Goal: Task Accomplishment & Management: Use online tool/utility

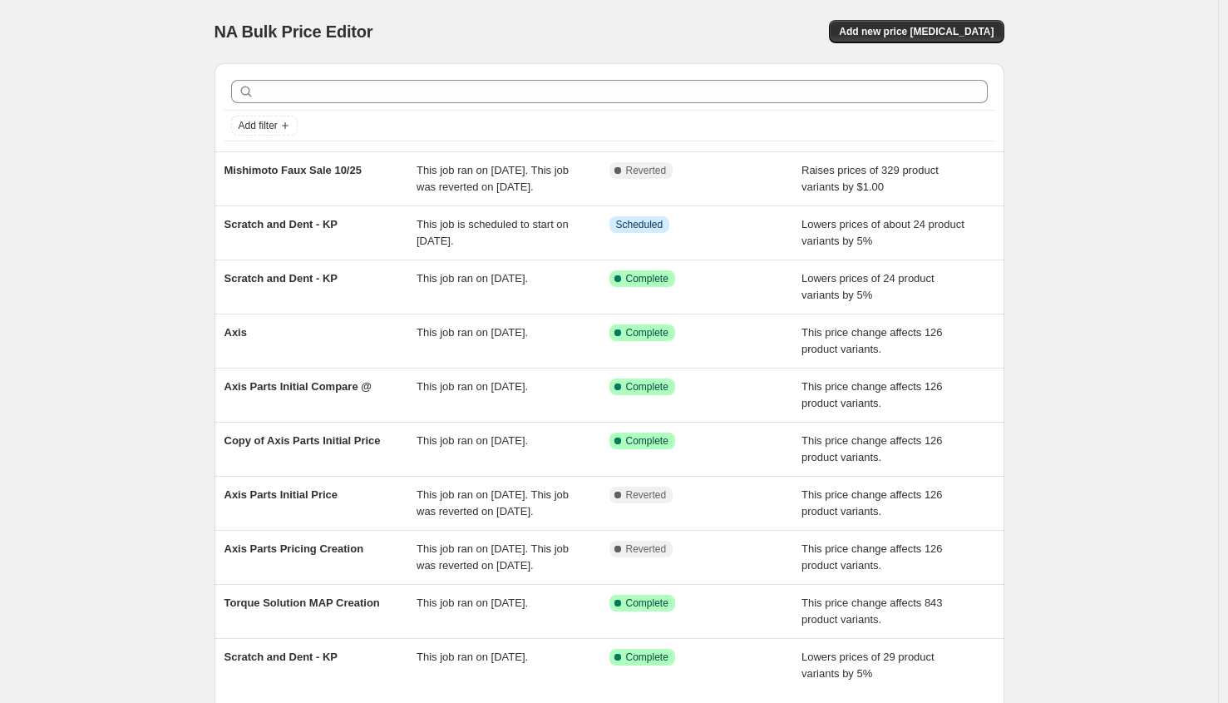
click at [638, 103] on div at bounding box center [610, 91] width 770 height 37
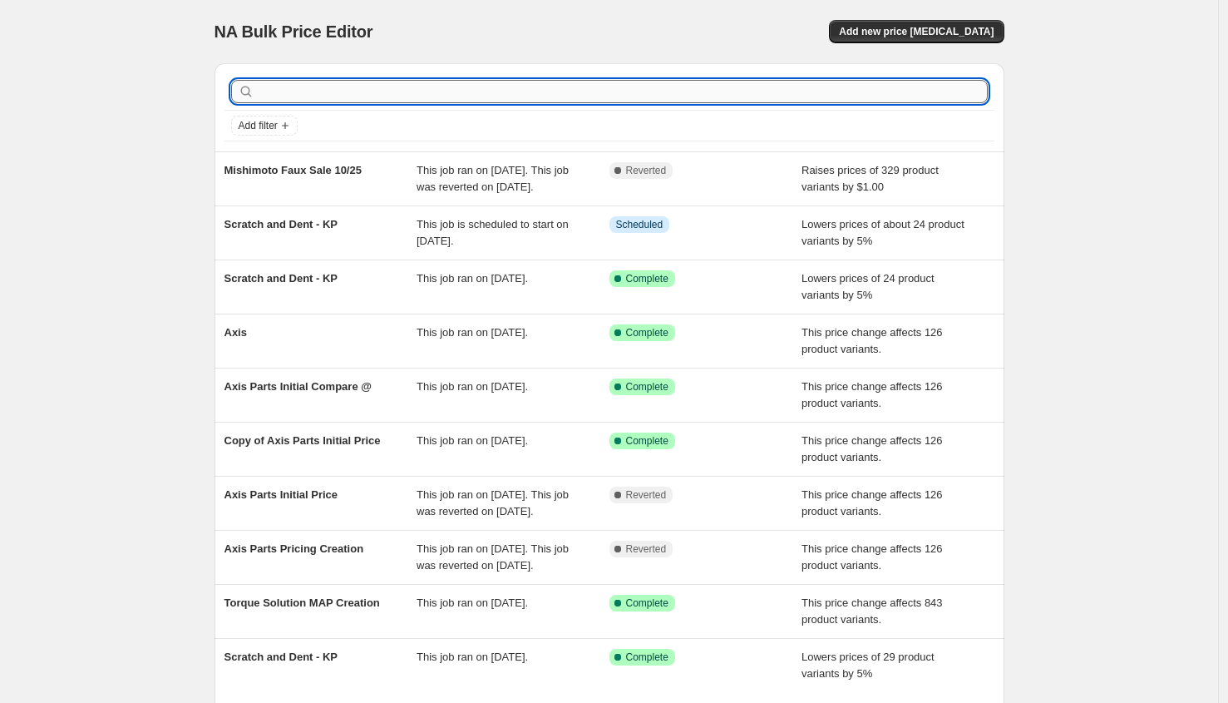
click at [641, 94] on input "text" at bounding box center [623, 91] width 730 height 23
type input "raly"
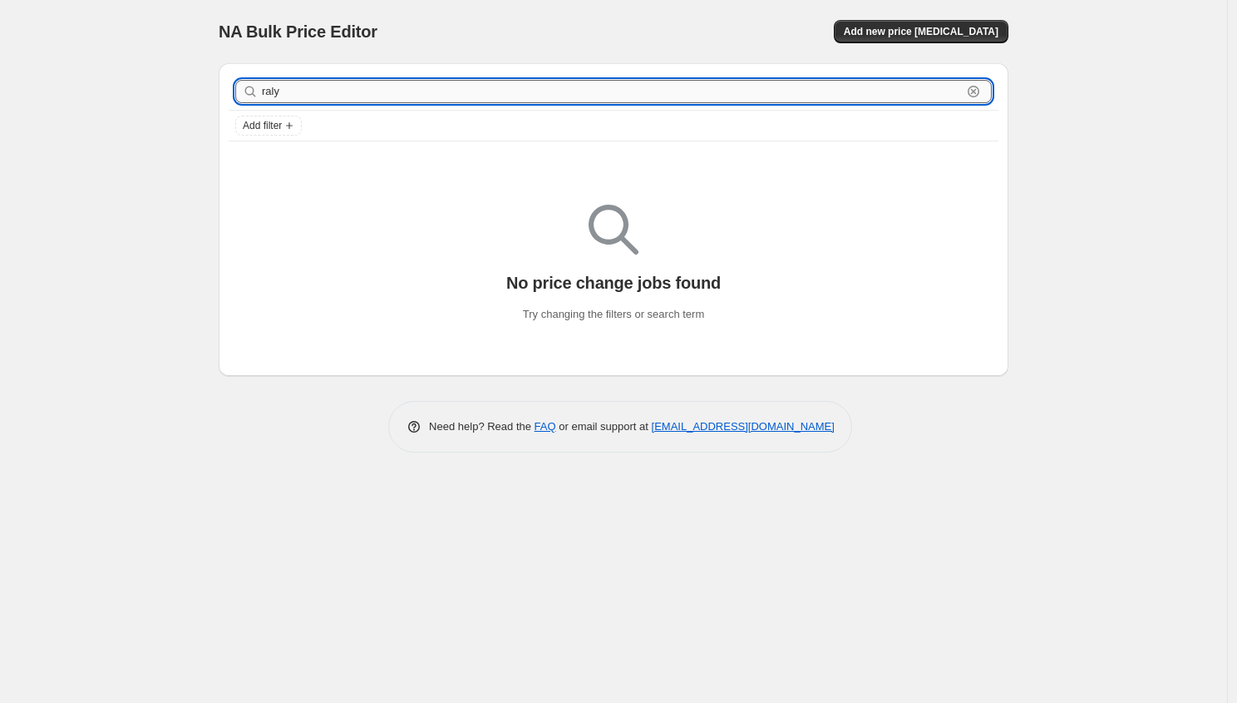
click at [626, 91] on input "raly" at bounding box center [612, 91] width 700 height 23
type input "rally"
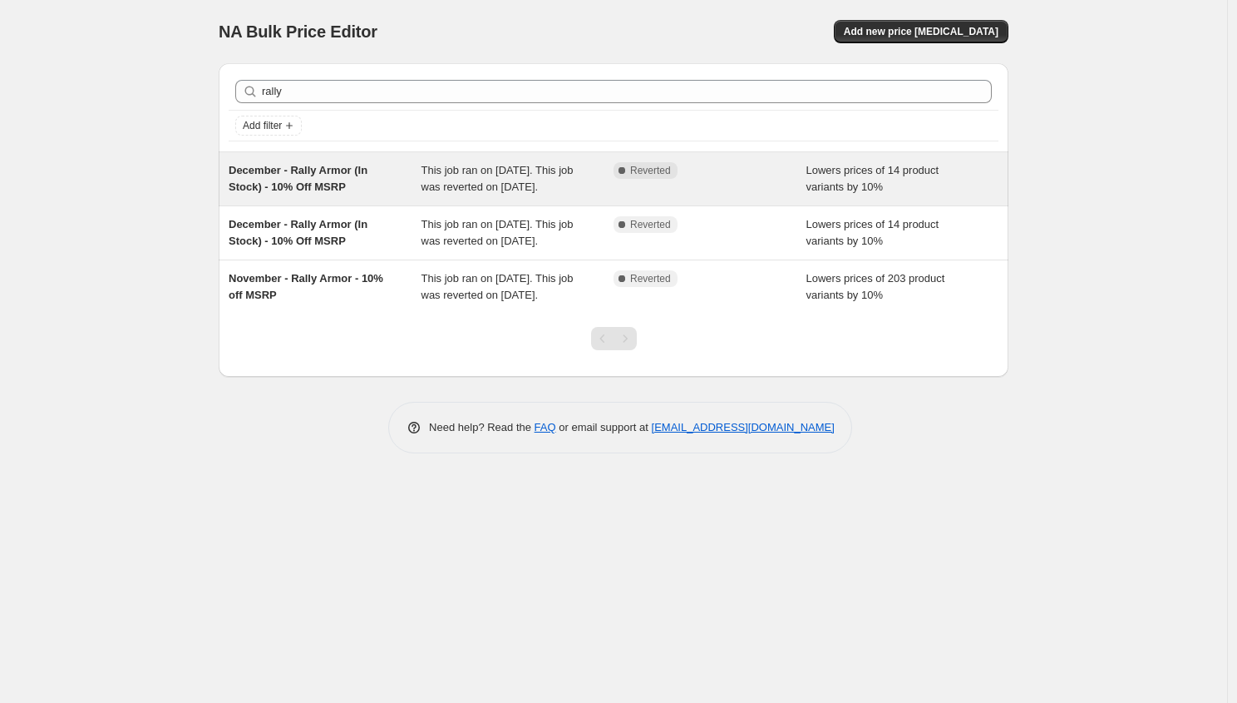
click at [397, 195] on div "December - Rally Armor (In Stock) - 10% Off MSRP" at bounding box center [325, 178] width 193 height 33
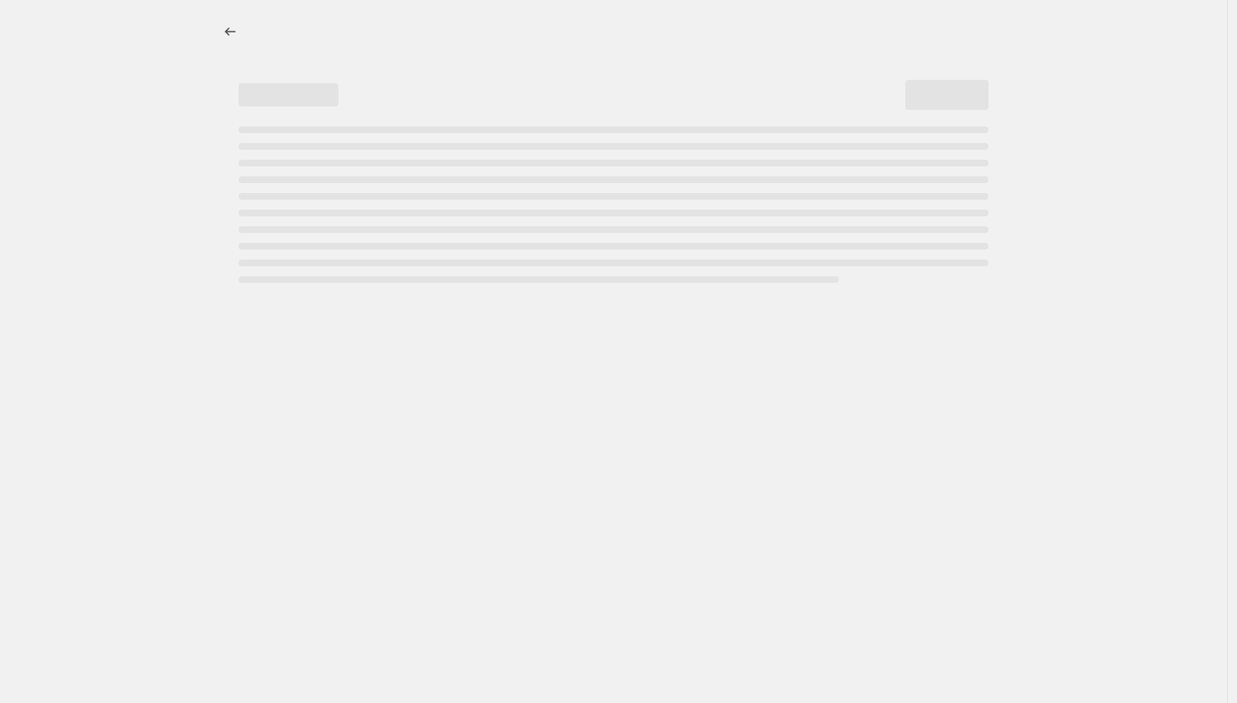
select select "percentage"
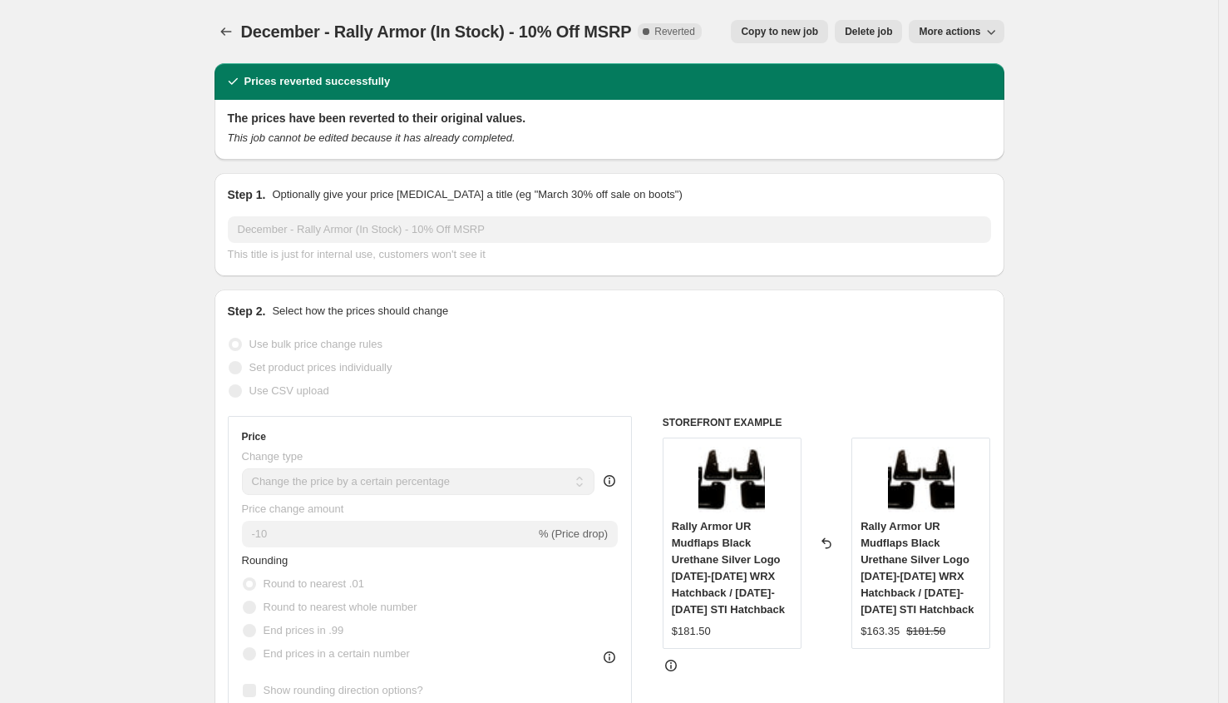
click at [769, 32] on span "Copy to new job" at bounding box center [779, 31] width 77 height 13
select select "percentage"
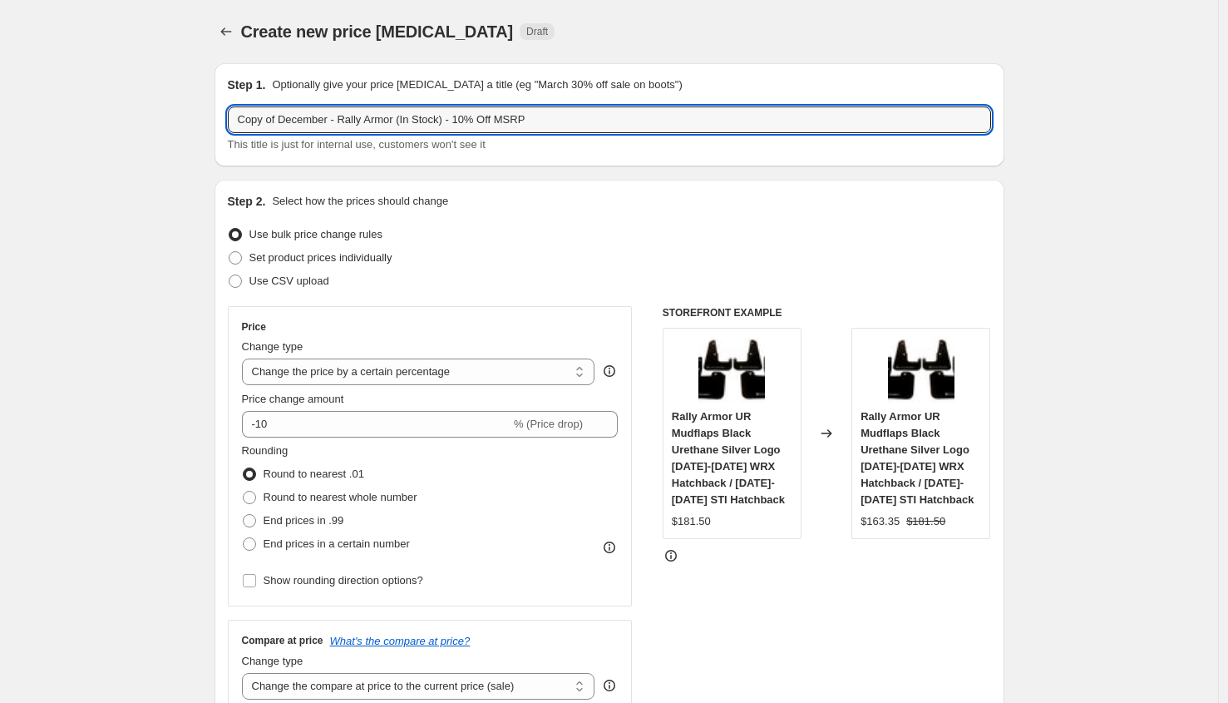
drag, startPoint x: 338, startPoint y: 120, endPoint x: 219, endPoint y: 126, distance: 119.9
click at [219, 126] on div "Step 1. Optionally give your price [MEDICAL_DATA] a title (eg "March 30% off sa…" at bounding box center [610, 114] width 790 height 103
drag, startPoint x: 404, startPoint y: 124, endPoint x: 358, endPoint y: 122, distance: 46.6
click at [358, 122] on input "October - Rally Armor (In Stock) - 10% Off MSRP" at bounding box center [609, 119] width 763 height 27
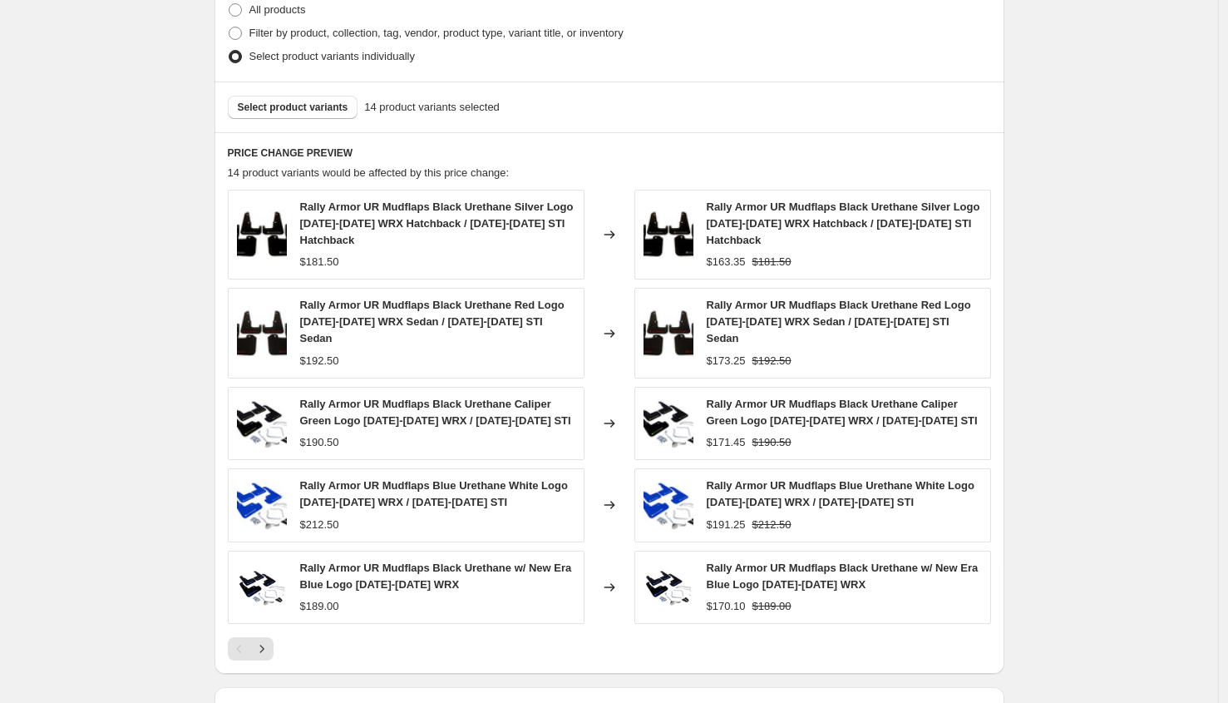
scroll to position [585, 0]
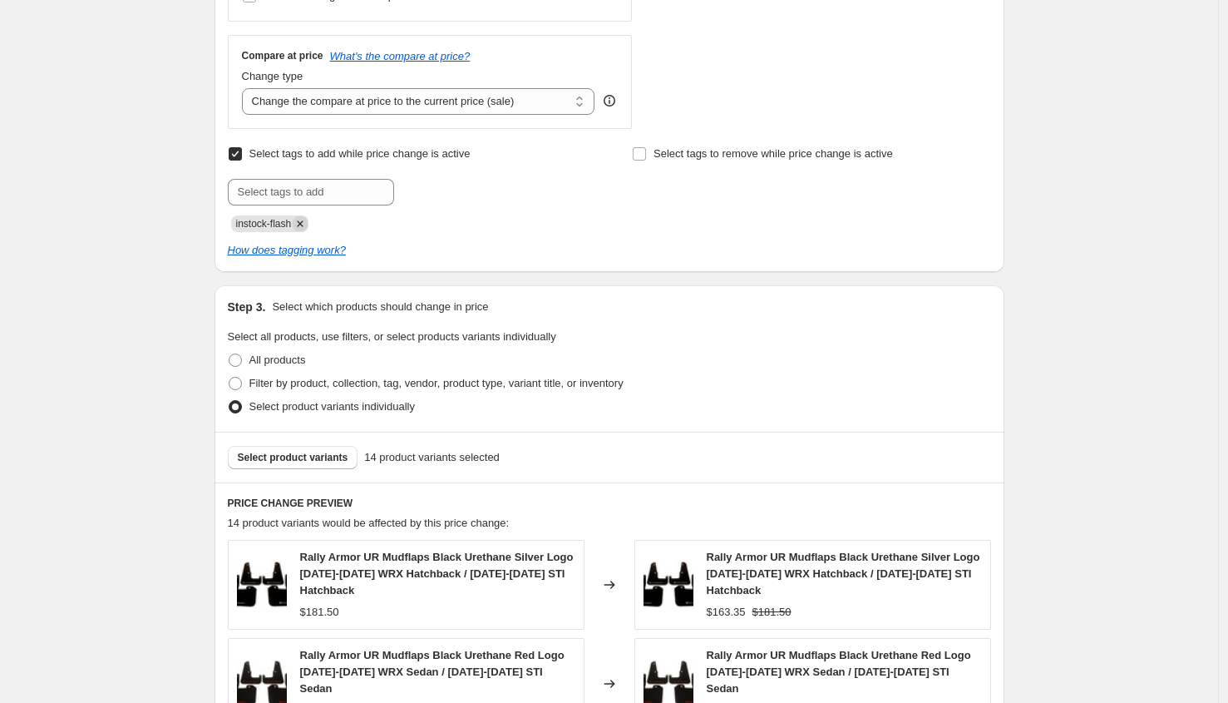
type input "October - Rally Armor - 10% Off MSRP"
click at [304, 221] on icon "Remove instock-flash" at bounding box center [301, 223] width 6 height 6
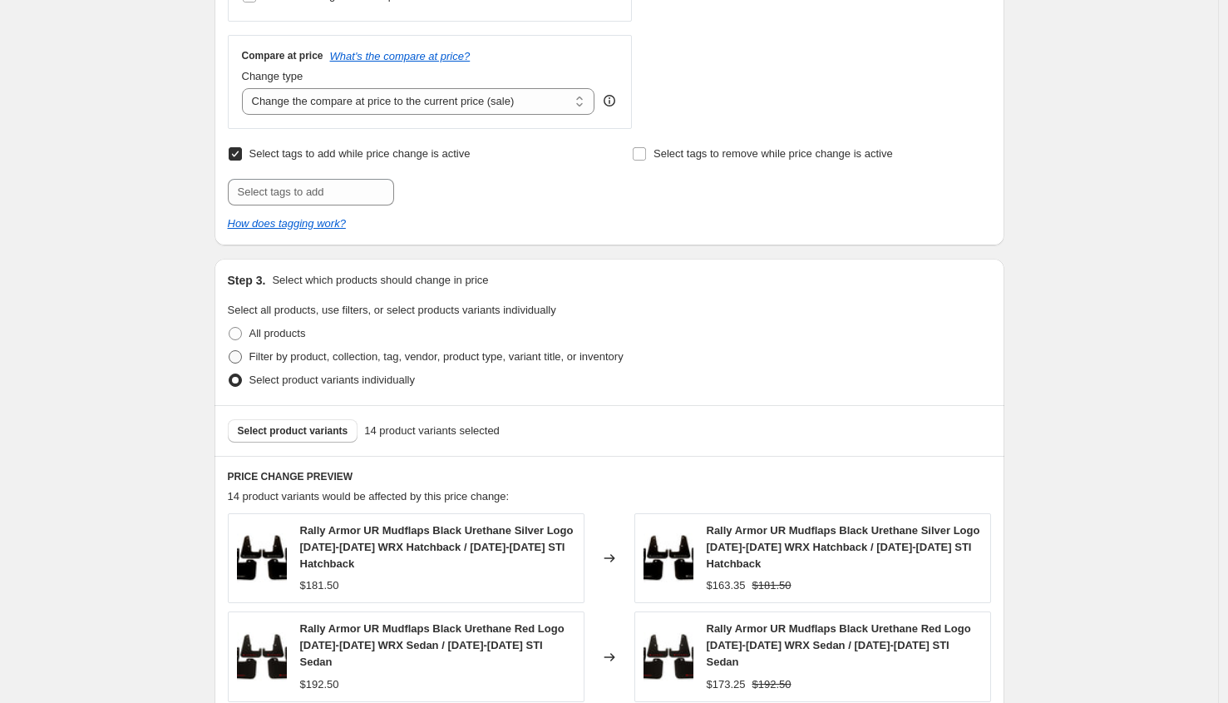
click at [319, 353] on span "Filter by product, collection, tag, vendor, product type, variant title, or inv…" at bounding box center [436, 356] width 374 height 12
click at [230, 351] on input "Filter by product, collection, tag, vendor, product type, variant title, or inv…" at bounding box center [229, 350] width 1 height 1
radio input "true"
select select "vendor"
select select "tag"
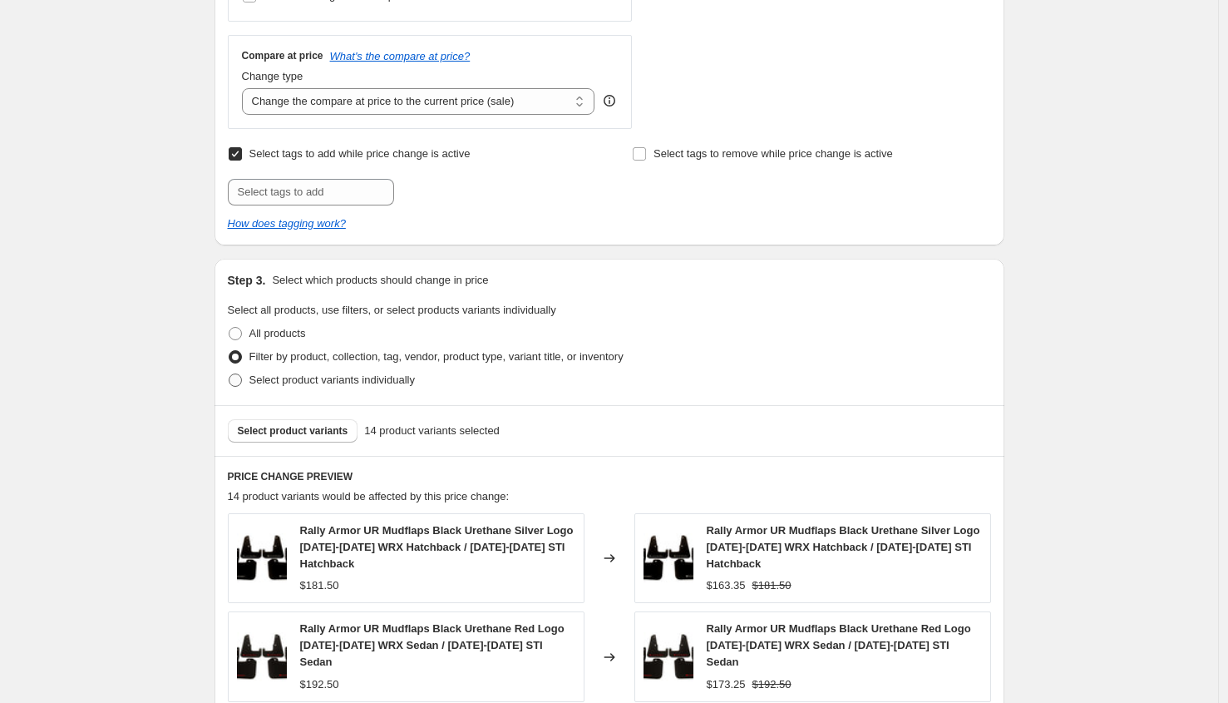
select select "not_equal"
select select "inventory_quantity"
select select ">"
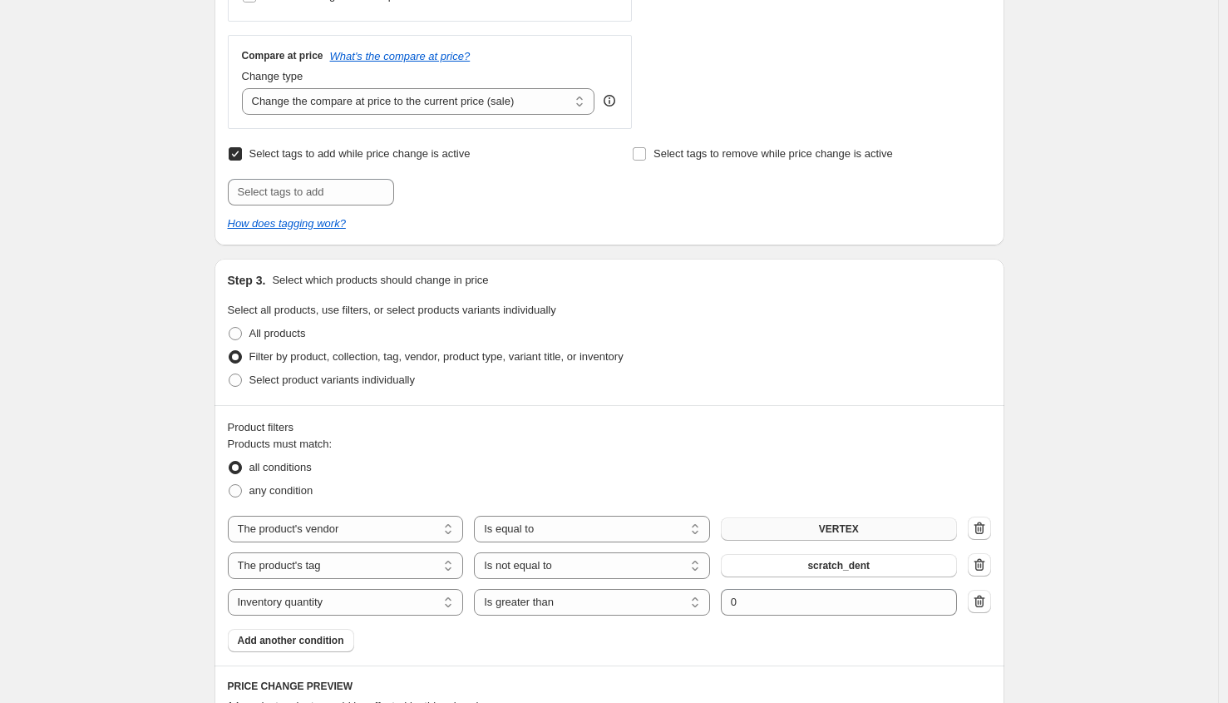
click at [908, 524] on button "VERTEX" at bounding box center [839, 528] width 236 height 23
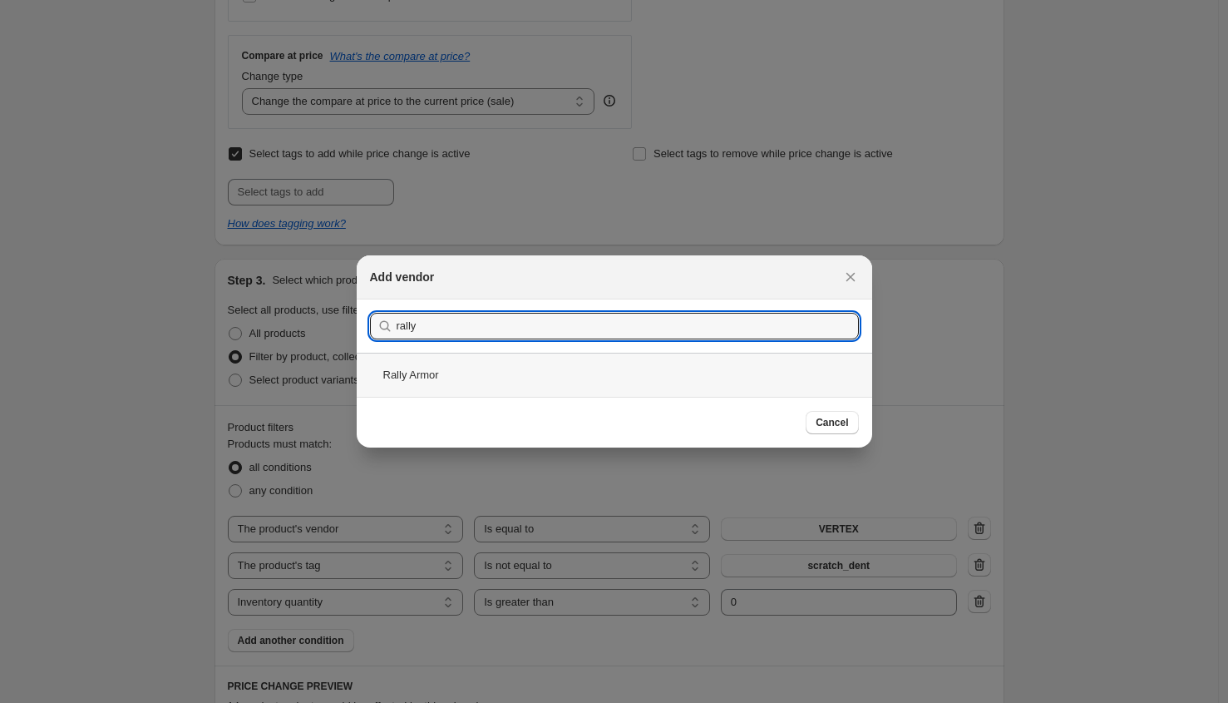
type input "rally"
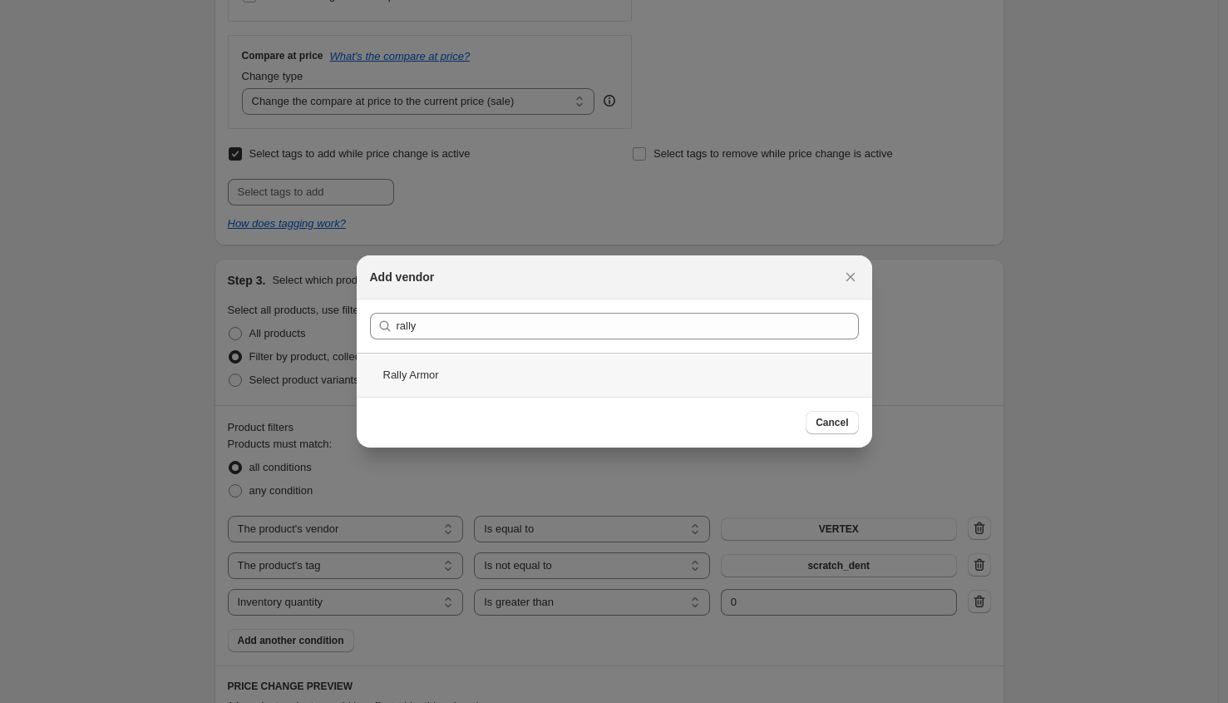
click at [620, 373] on div "Rally Armor" at bounding box center [615, 375] width 516 height 44
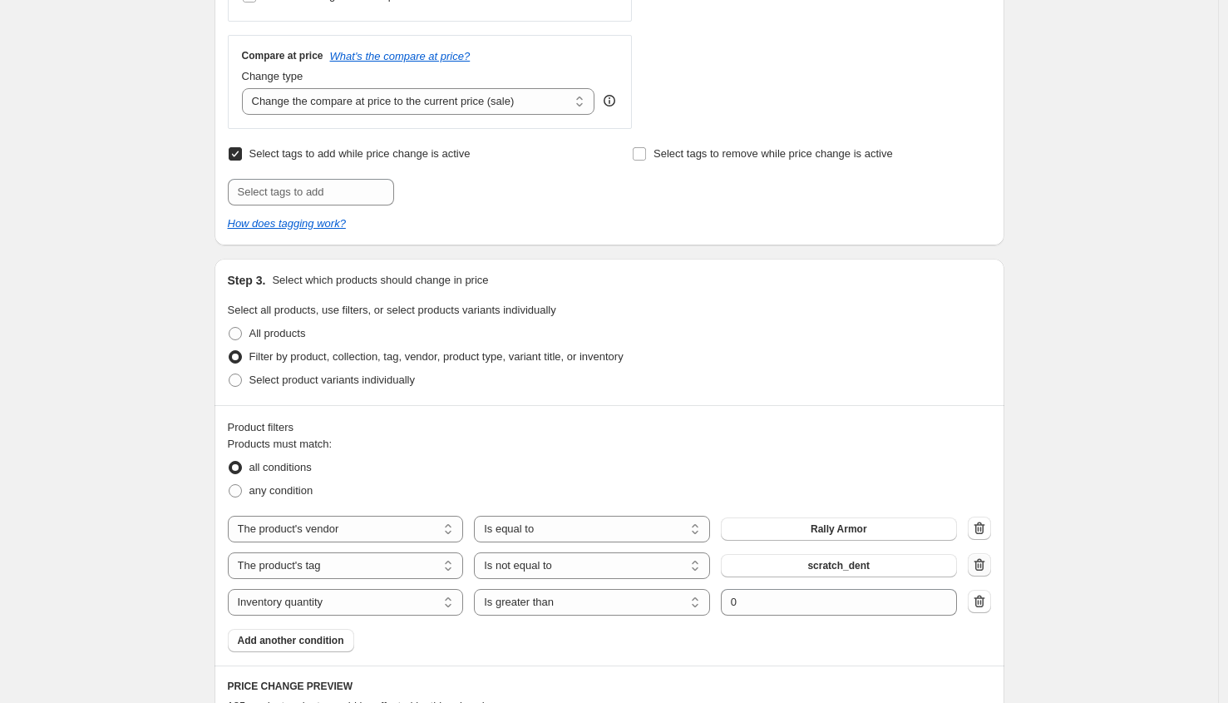
click at [988, 568] on icon "button" at bounding box center [979, 564] width 17 height 17
select select "inventory_quantity"
select select ">"
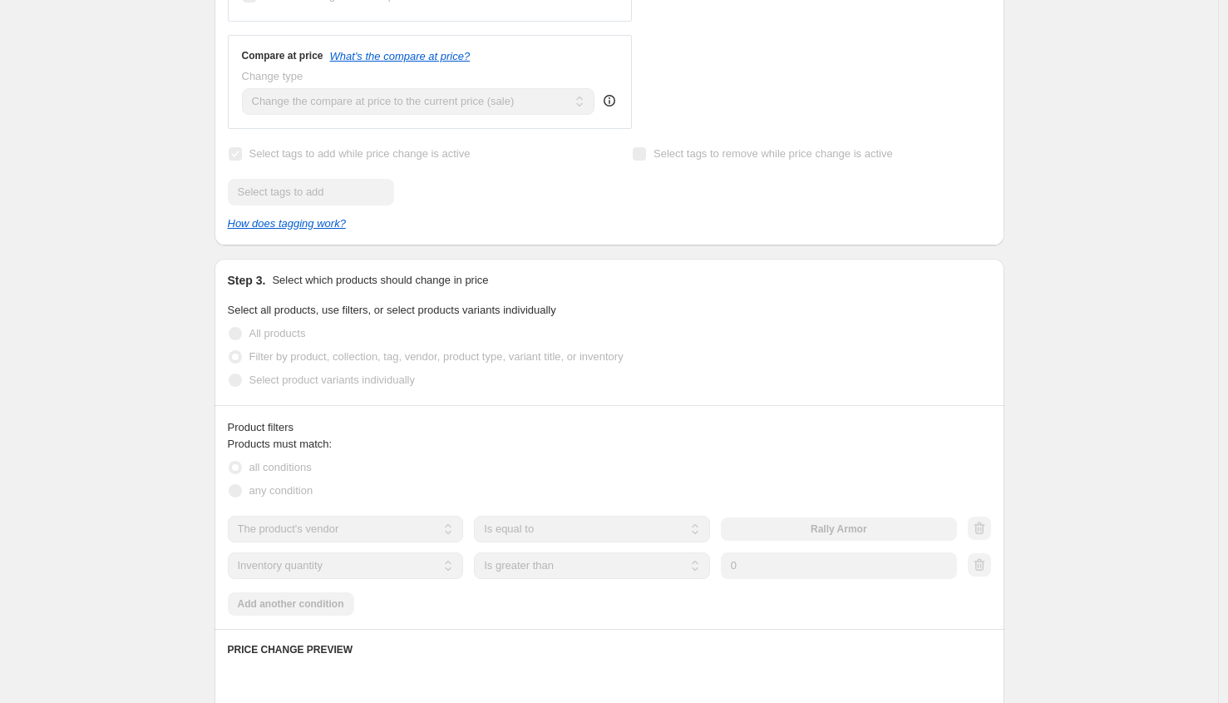
click at [987, 570] on div at bounding box center [979, 565] width 23 height 25
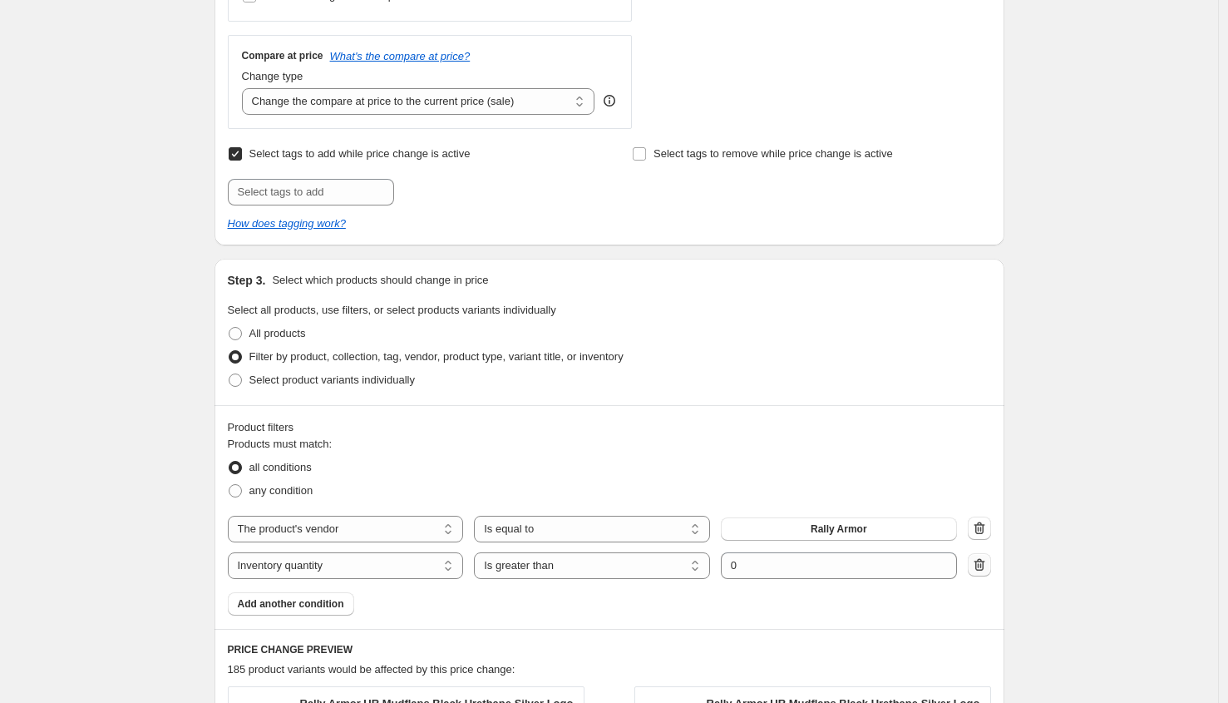
click at [986, 568] on icon "button" at bounding box center [979, 564] width 17 height 17
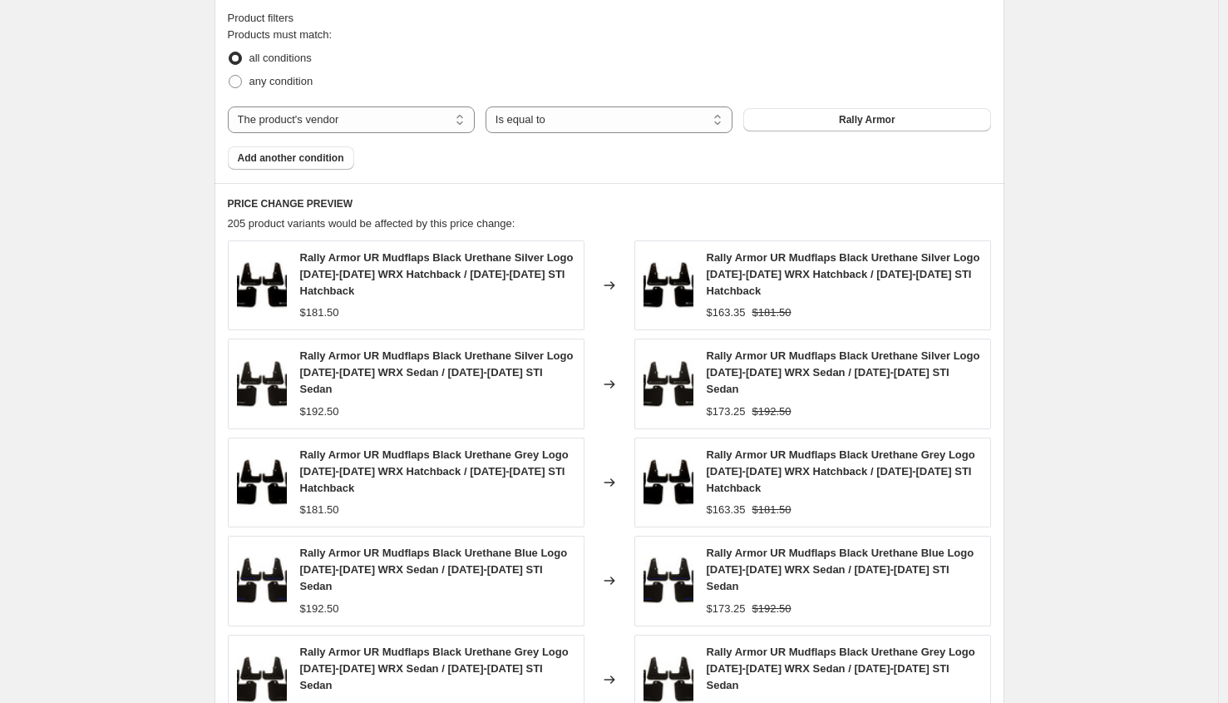
scroll to position [1273, 0]
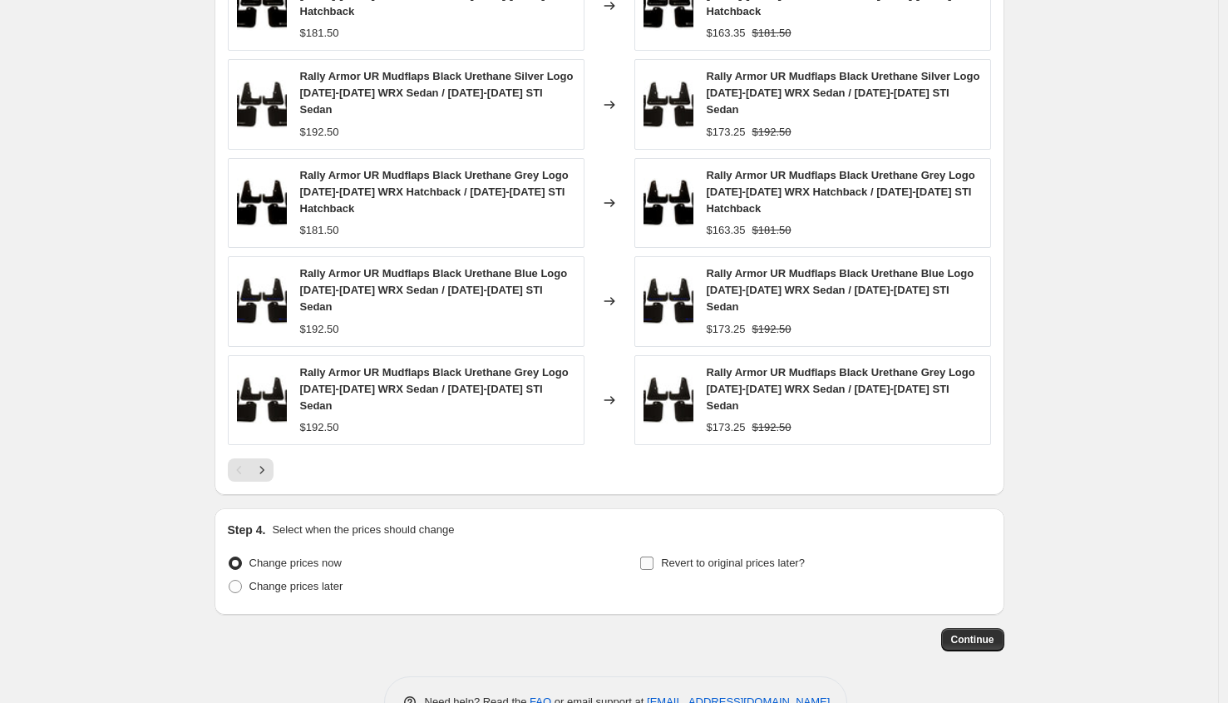
drag, startPoint x: 689, startPoint y: 505, endPoint x: 751, endPoint y: 506, distance: 62.4
click at [689, 555] on span "Revert to original prices later?" at bounding box center [733, 563] width 144 height 17
click at [654, 556] on input "Revert to original prices later?" at bounding box center [646, 562] width 13 height 13
checkbox input "true"
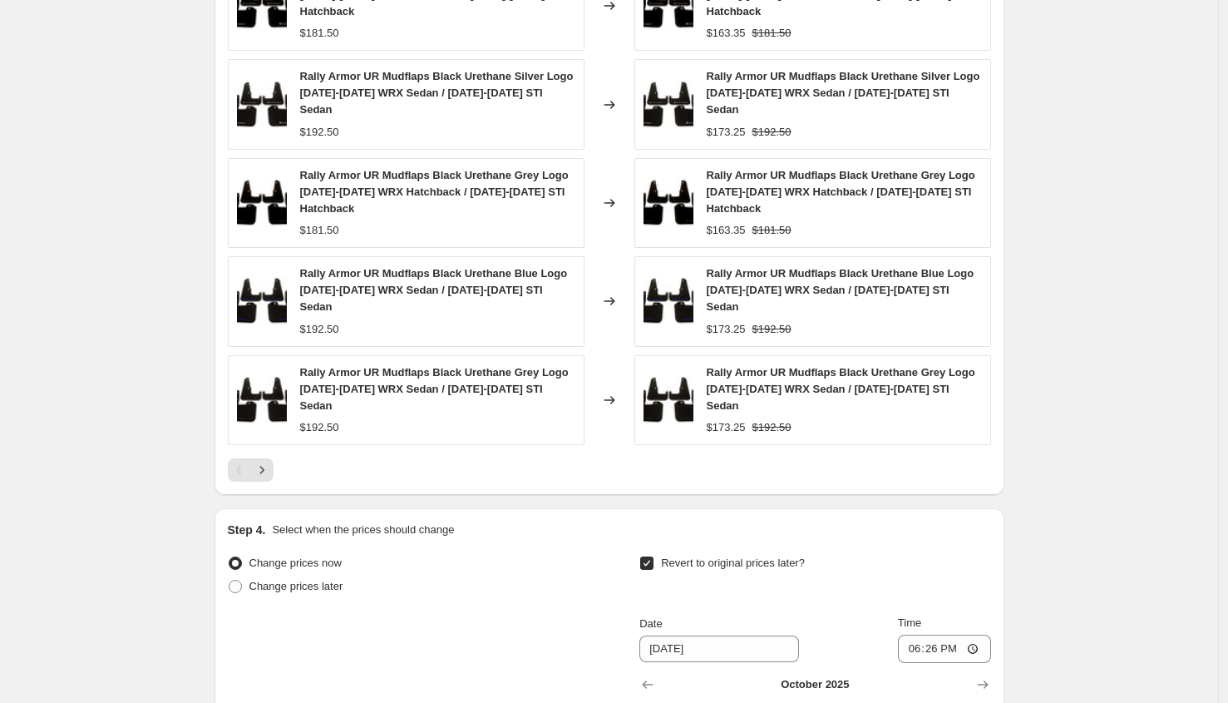
scroll to position [1558, 0]
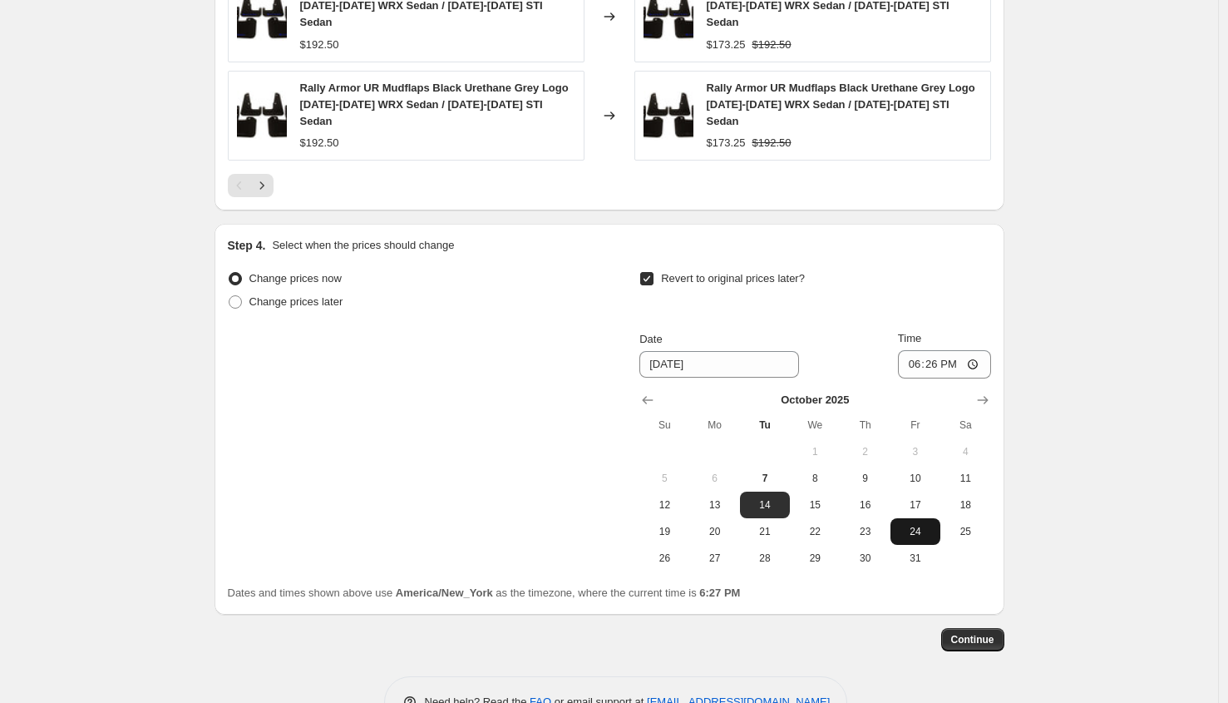
click at [926, 525] on span "24" at bounding box center [915, 531] width 37 height 13
type input "[DATE]"
click at [907, 350] on input "18:26" at bounding box center [944, 364] width 93 height 28
type input "23:59"
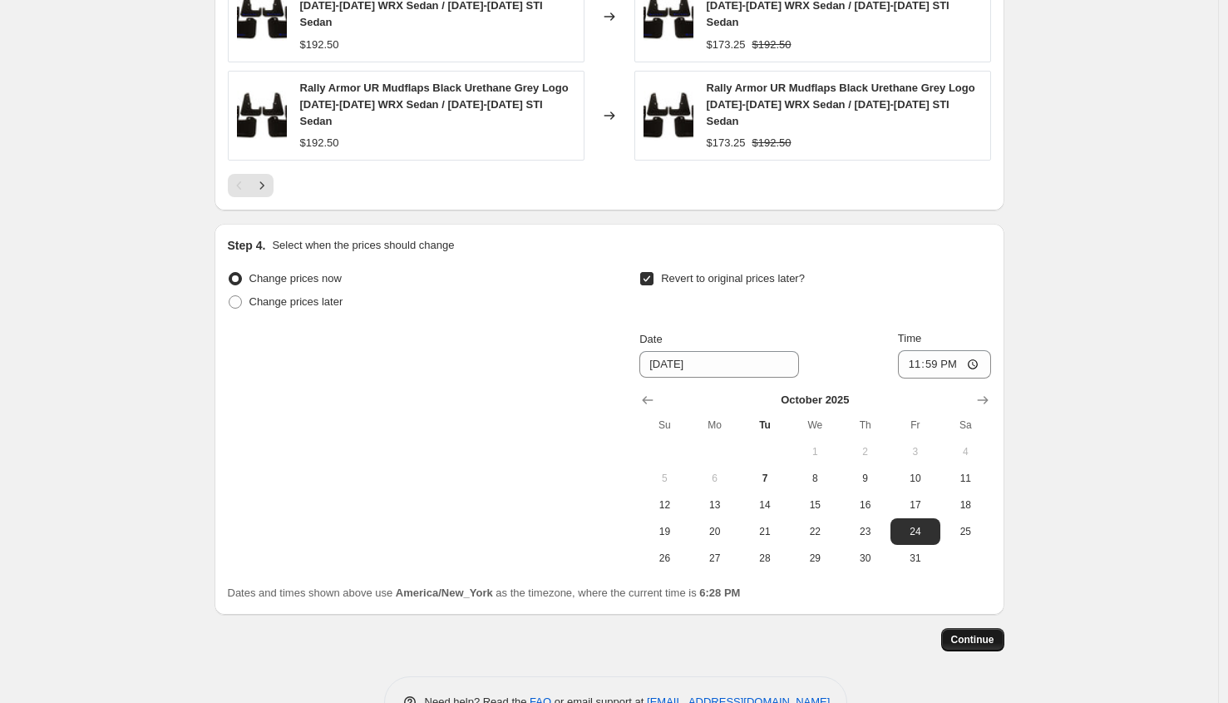
click at [968, 633] on span "Continue" at bounding box center [972, 639] width 43 height 13
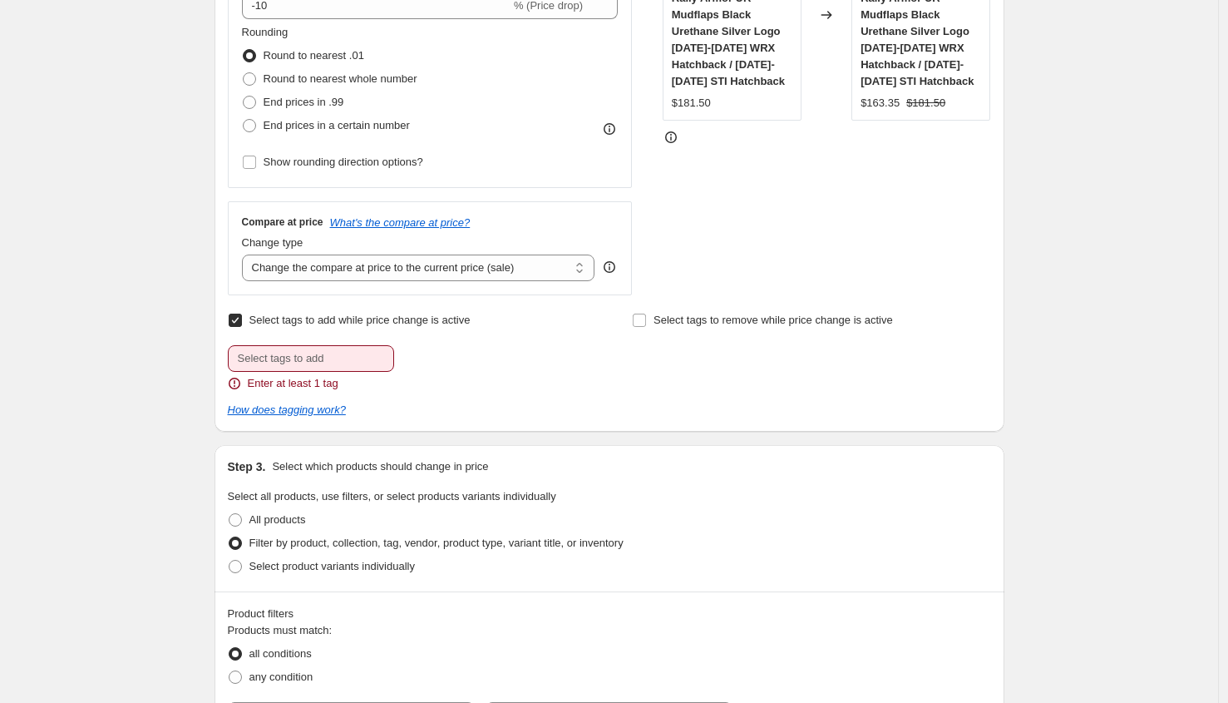
scroll to position [533, 0]
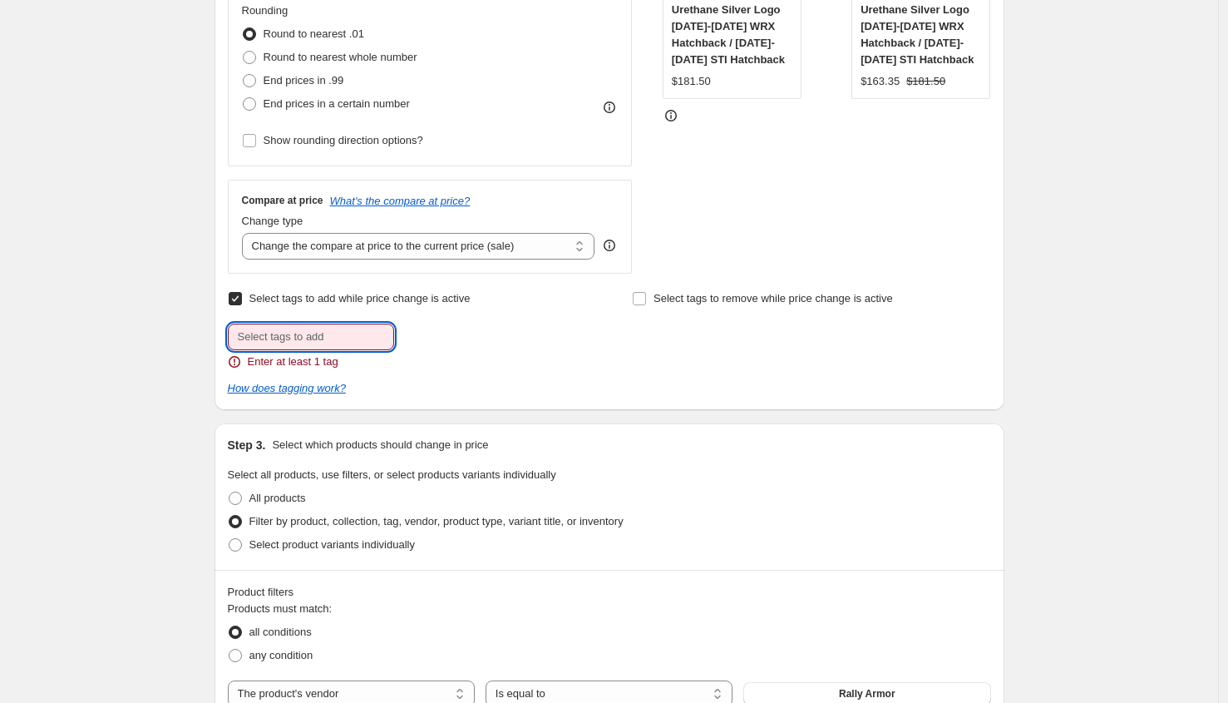
click at [307, 332] on input "text" at bounding box center [311, 336] width 166 height 27
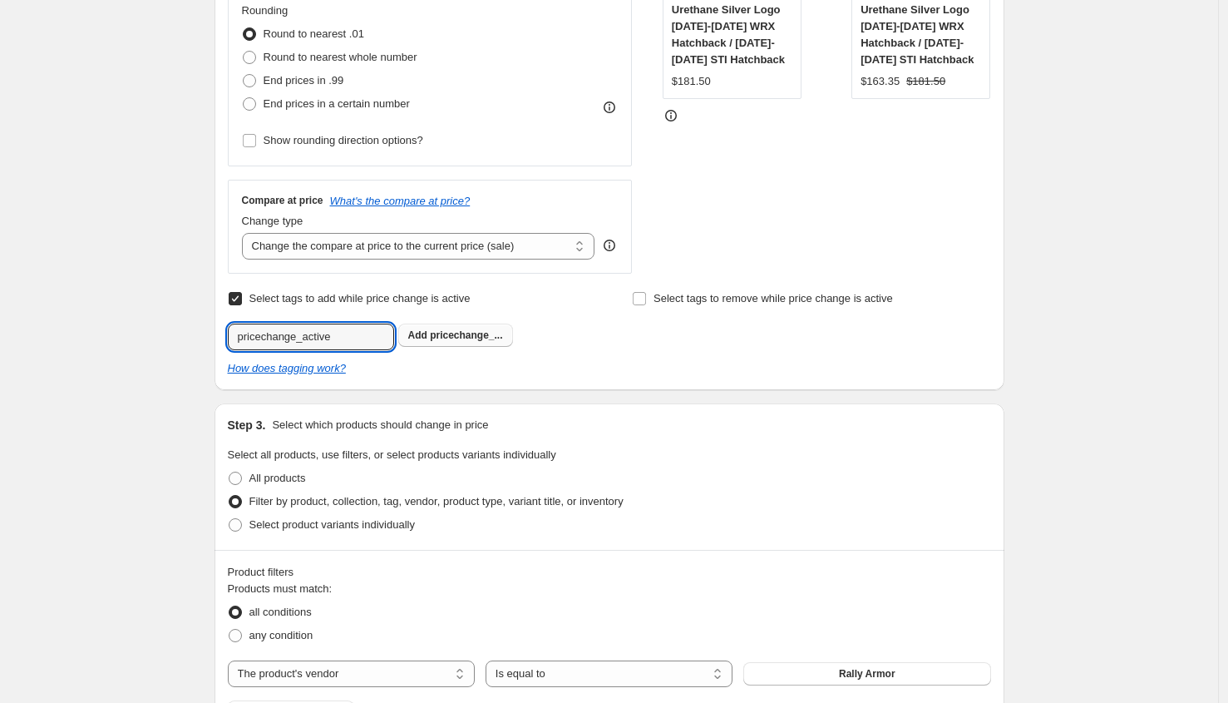
type input "pricechange_active"
drag, startPoint x: 452, startPoint y: 344, endPoint x: 479, endPoint y: 346, distance: 26.7
click at [453, 343] on button "Add pricechange_..." at bounding box center [455, 334] width 115 height 23
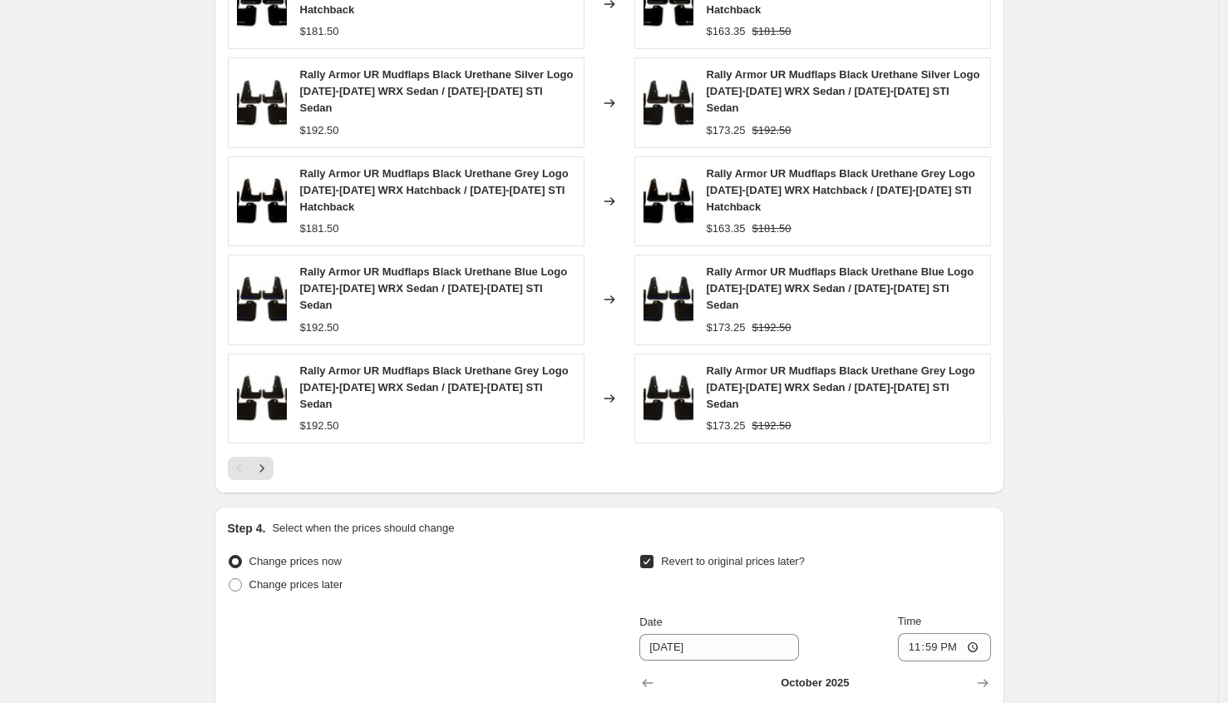
scroll to position [1584, 0]
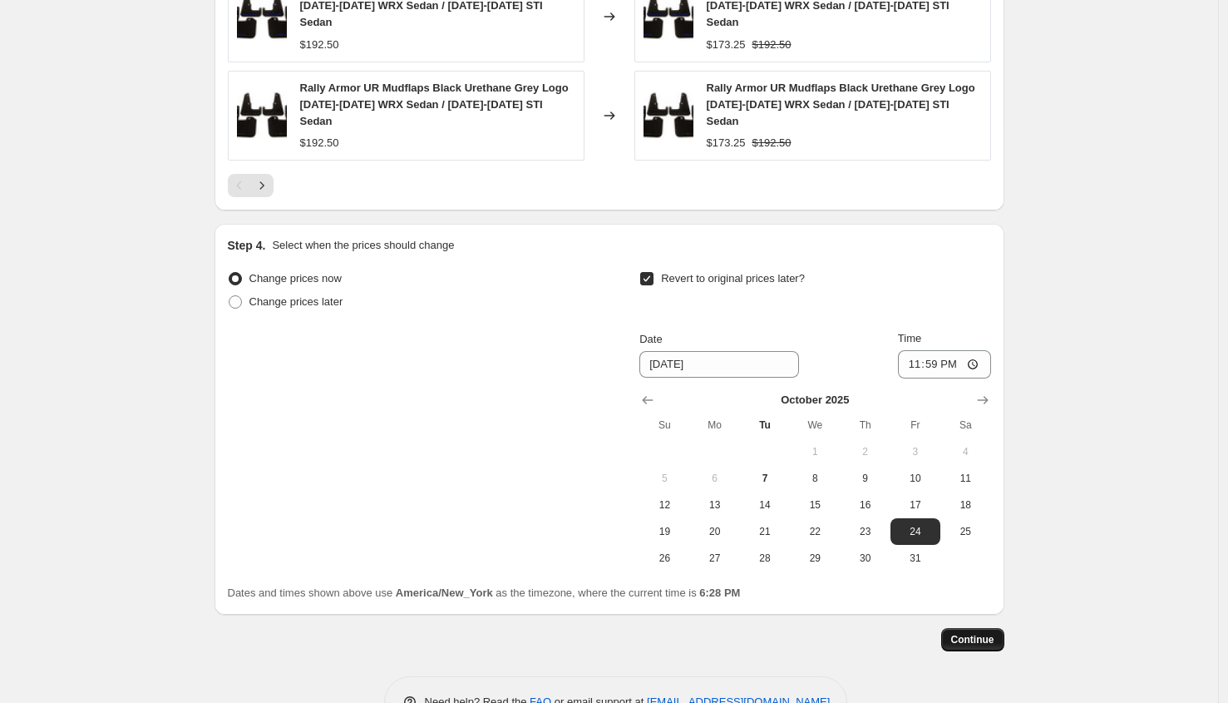
click at [985, 628] on button "Continue" at bounding box center [972, 639] width 63 height 23
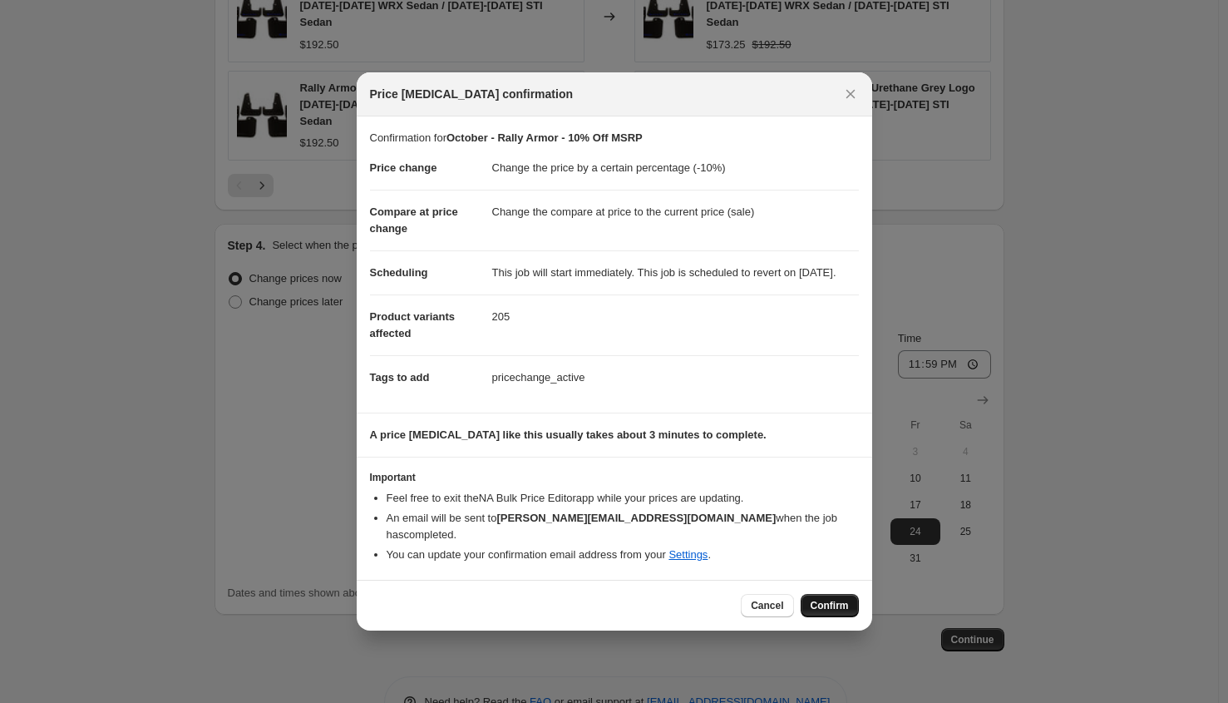
click at [824, 600] on span "Confirm" at bounding box center [830, 605] width 38 height 13
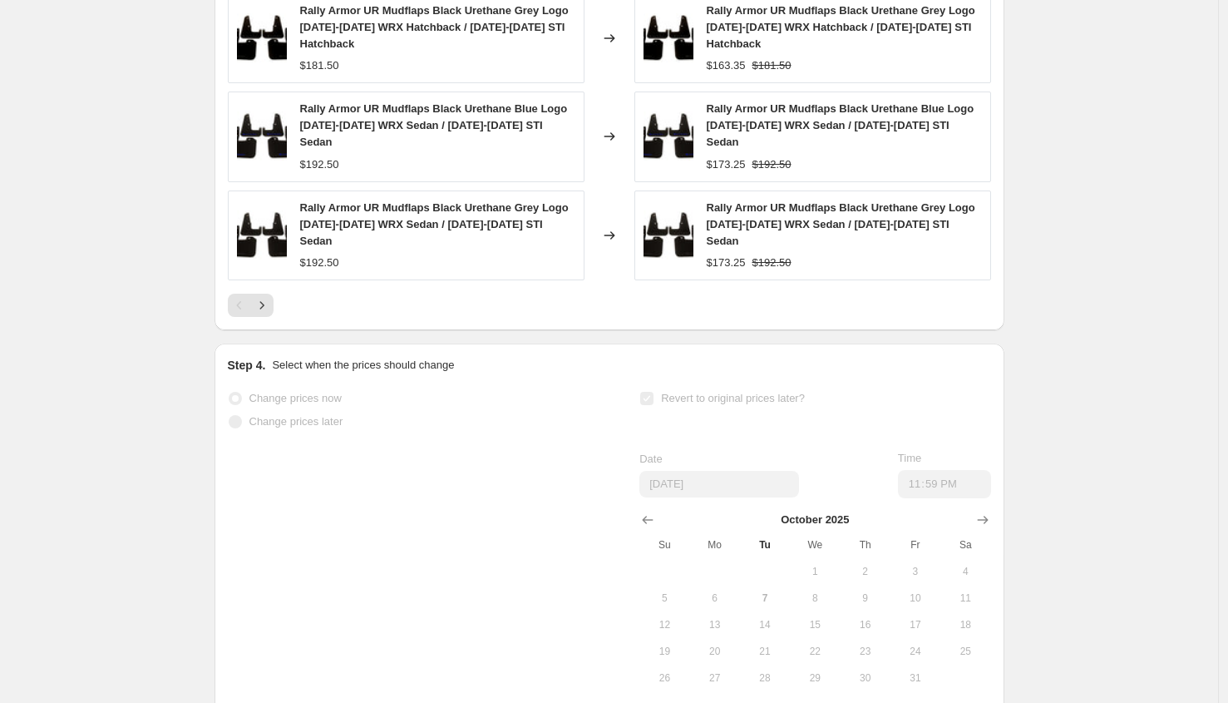
scroll to position [1627, 0]
